Goal: Transaction & Acquisition: Book appointment/travel/reservation

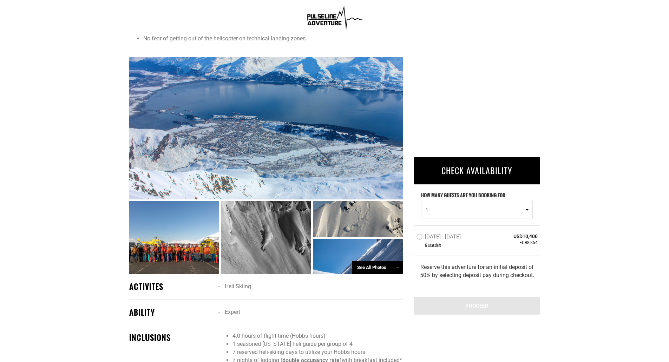
scroll to position [333, 0]
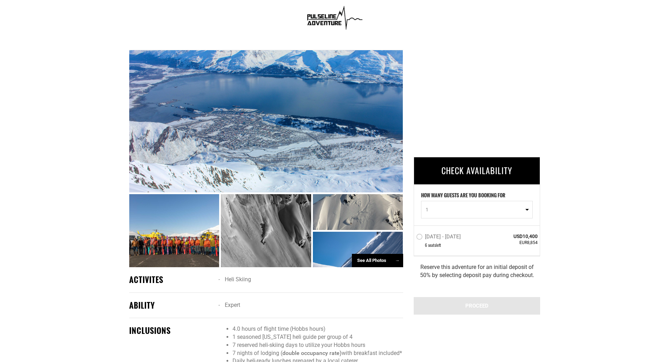
click at [351, 104] on div at bounding box center [266, 121] width 274 height 143
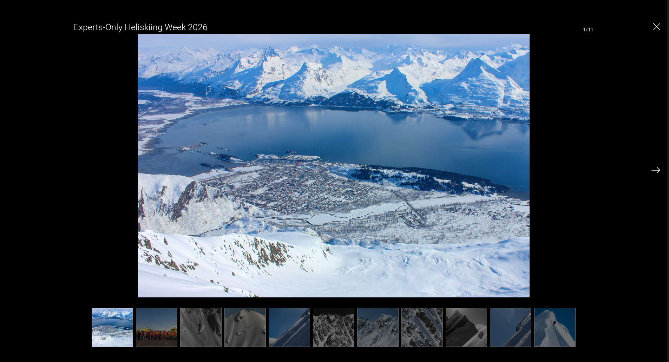
click at [171, 321] on img at bounding box center [156, 327] width 41 height 39
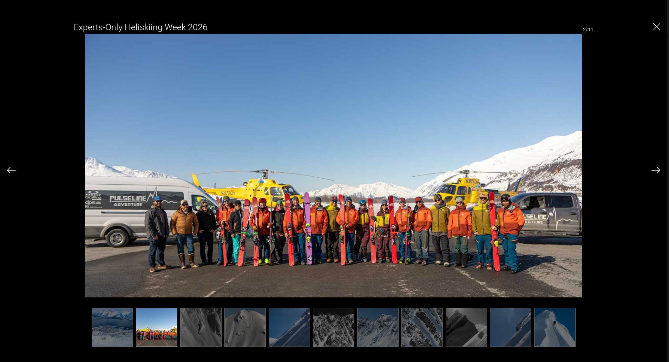
click at [203, 322] on img at bounding box center [200, 327] width 41 height 39
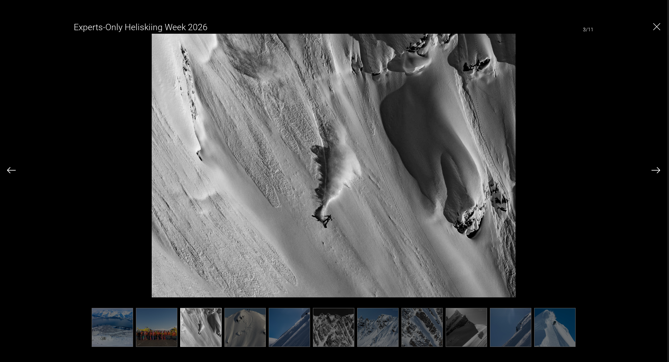
click at [166, 319] on img at bounding box center [156, 327] width 41 height 39
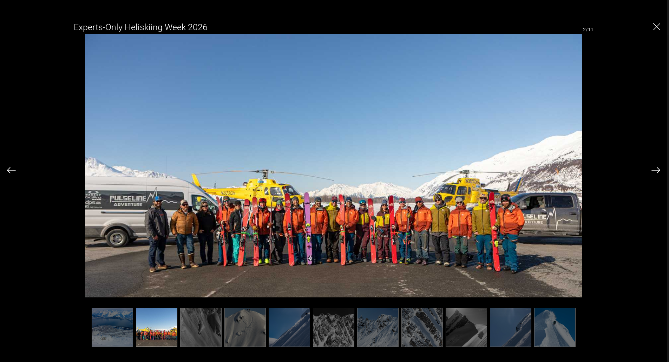
click at [199, 318] on img at bounding box center [200, 327] width 41 height 39
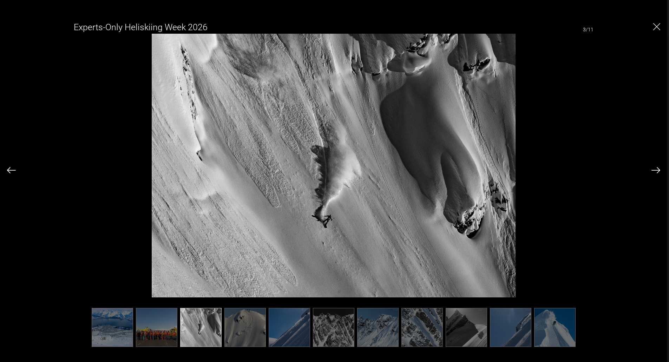
click at [248, 326] on img at bounding box center [244, 327] width 41 height 39
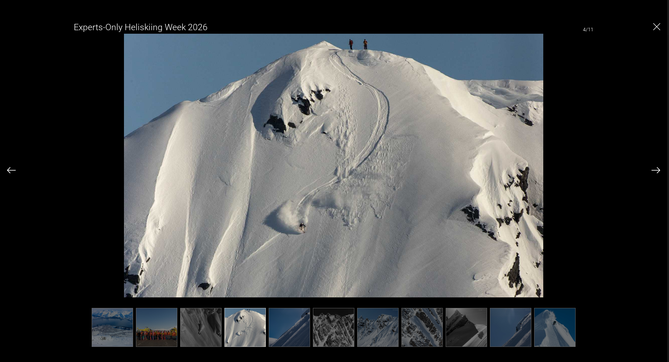
click at [276, 327] on img at bounding box center [289, 327] width 41 height 39
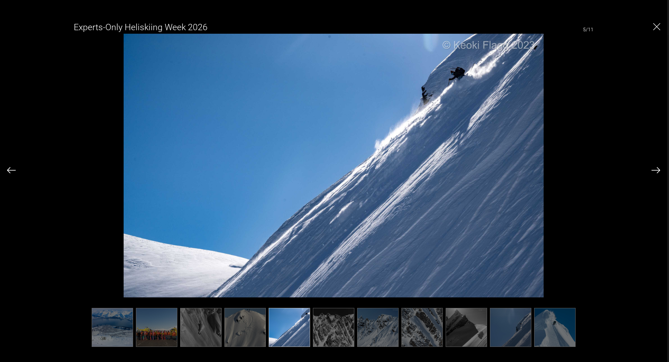
click at [325, 329] on img at bounding box center [333, 327] width 41 height 39
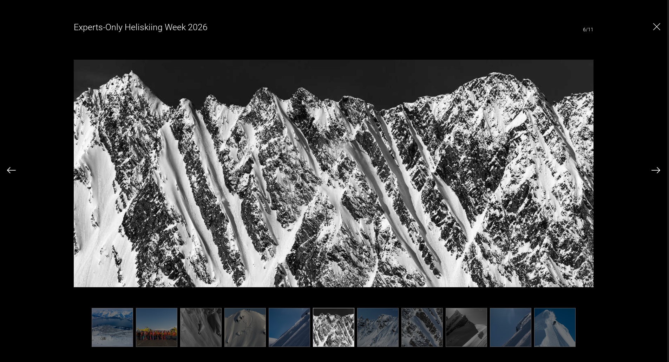
click at [359, 329] on img at bounding box center [377, 327] width 41 height 39
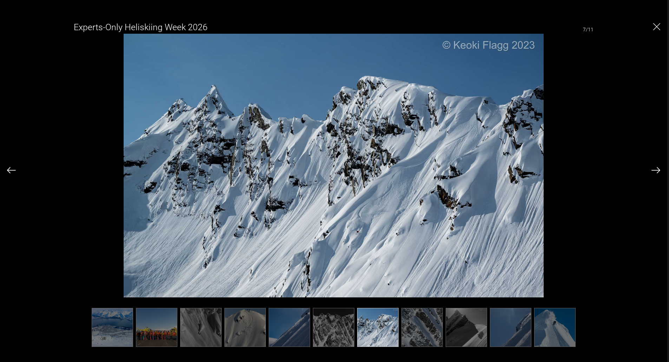
click at [387, 329] on img at bounding box center [377, 327] width 41 height 39
click at [416, 326] on img at bounding box center [421, 327] width 41 height 39
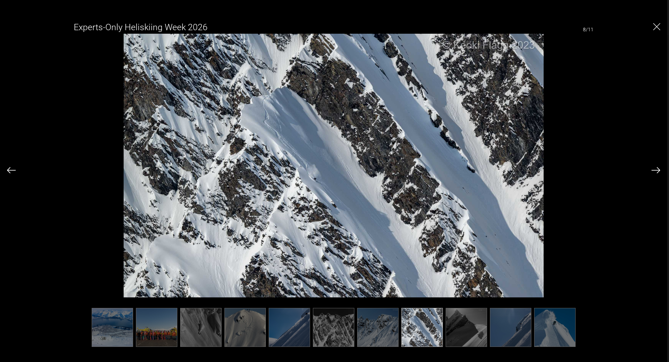
click at [453, 322] on img at bounding box center [466, 327] width 41 height 39
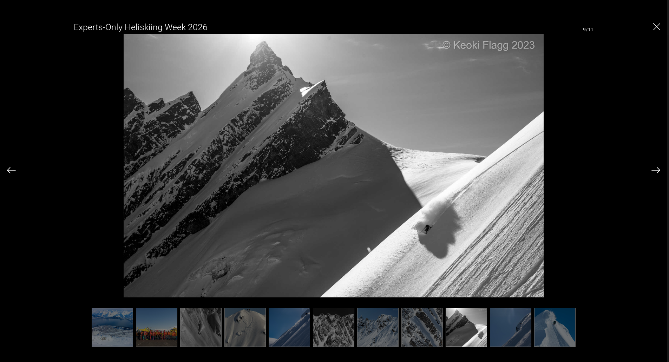
click at [511, 322] on img at bounding box center [510, 327] width 41 height 39
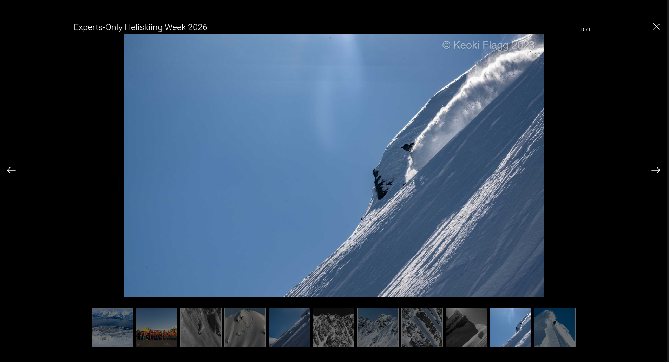
click at [545, 326] on img at bounding box center [554, 327] width 41 height 39
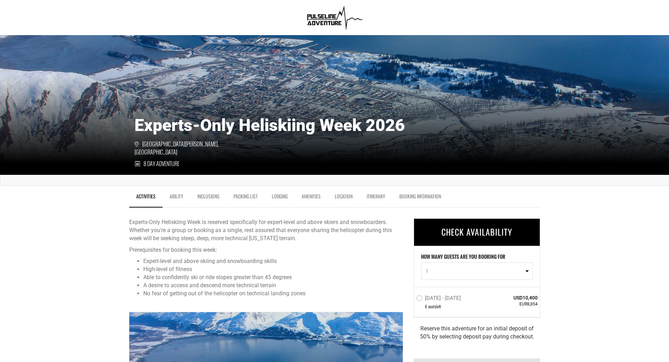
scroll to position [0, 0]
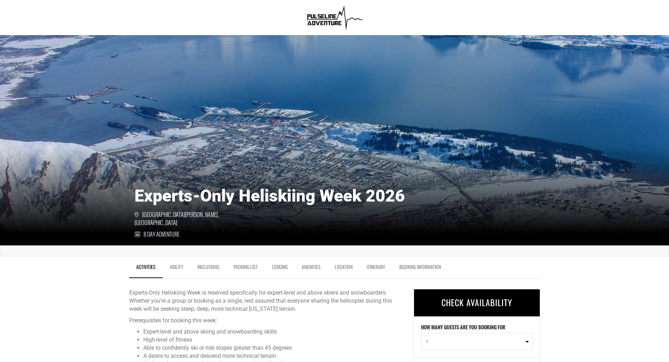
click at [178, 265] on link "Ability" at bounding box center [177, 269] width 28 height 18
click at [317, 17] on img at bounding box center [334, 18] width 61 height 28
click at [145, 264] on link "Activities" at bounding box center [145, 269] width 33 height 18
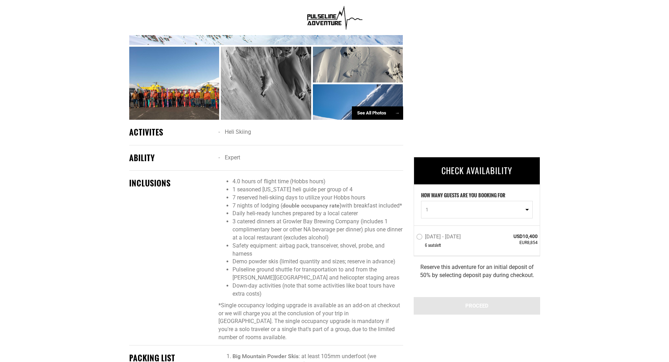
scroll to position [431, 0]
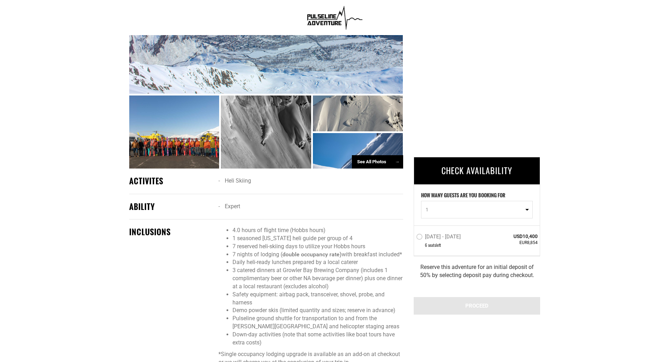
click at [318, 20] on img at bounding box center [334, 18] width 61 height 28
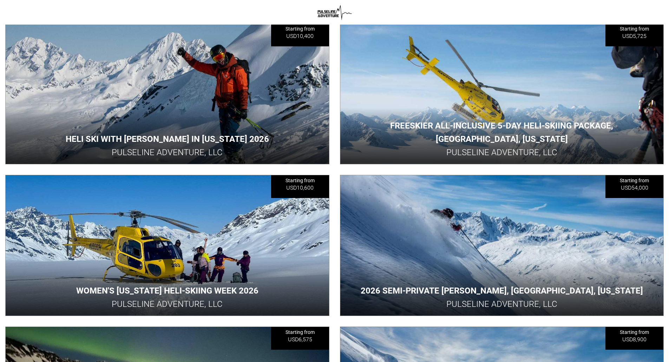
scroll to position [255, 0]
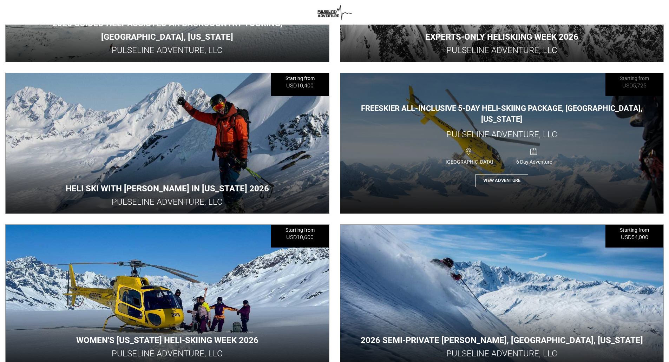
click at [408, 156] on div "USA 6 Day Adventure" at bounding box center [502, 155] width 194 height 23
click at [490, 174] on button "View Adventure" at bounding box center [501, 180] width 53 height 13
